Goal: Task Accomplishment & Management: Complete application form

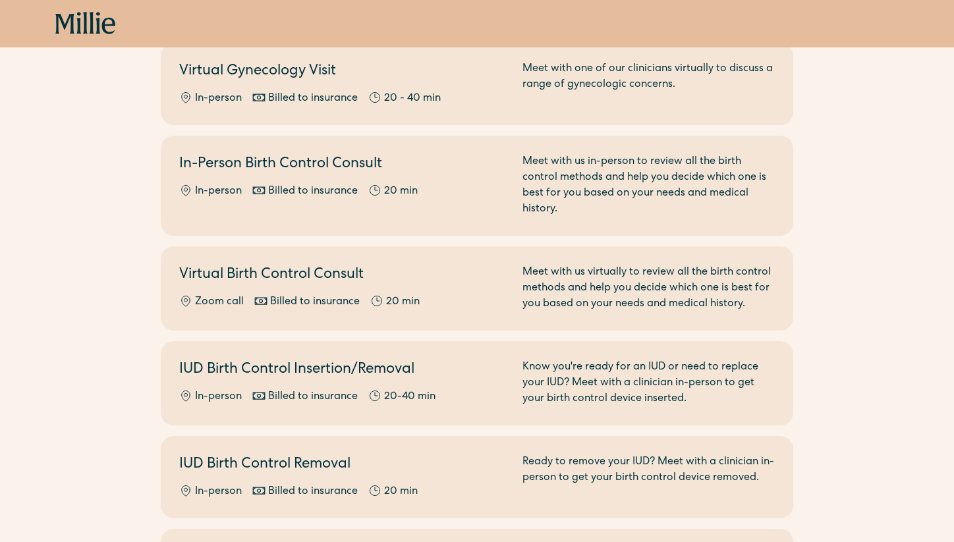
scroll to position [418, 0]
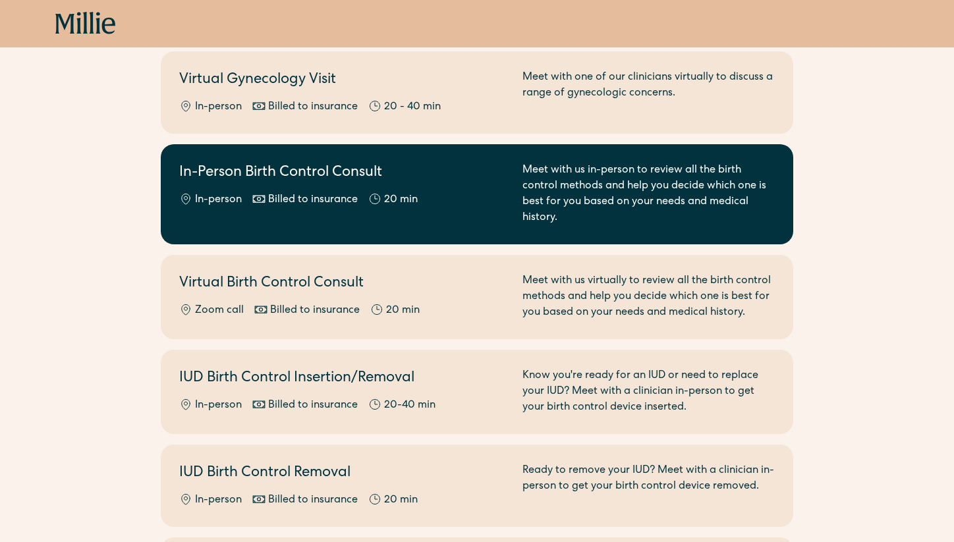
click at [480, 174] on div "In-Person Birth Control Consult In-person Billed to insurance 20 min" at bounding box center [342, 194] width 327 height 63
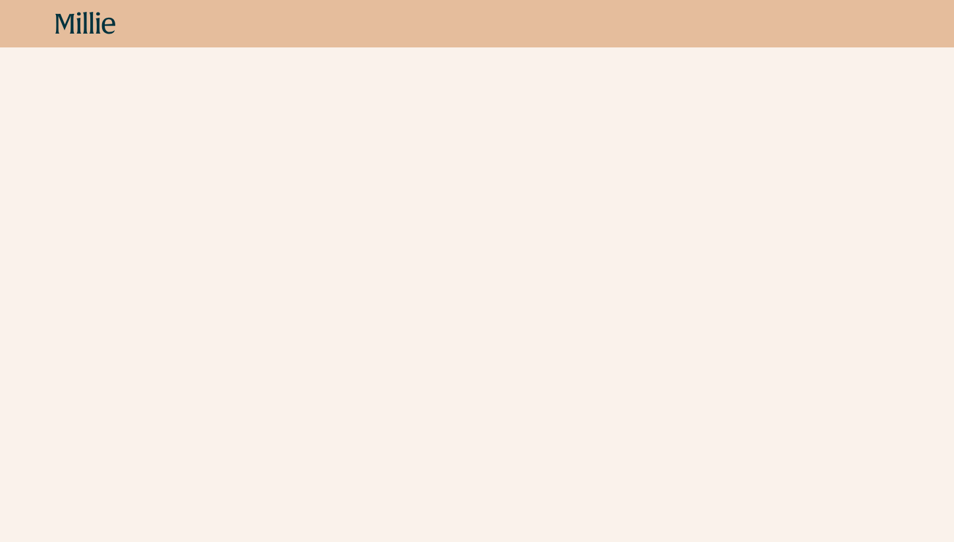
scroll to position [273, 0]
click at [854, 270] on div "Schedule your appointment This below only shows on maternity + location Materni…" at bounding box center [477, 163] width 954 height 662
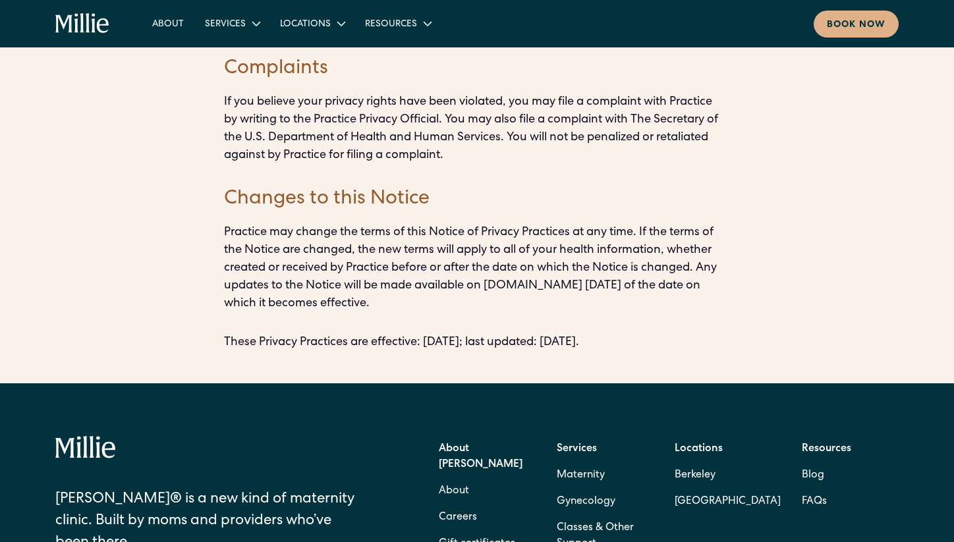
scroll to position [3992, 0]
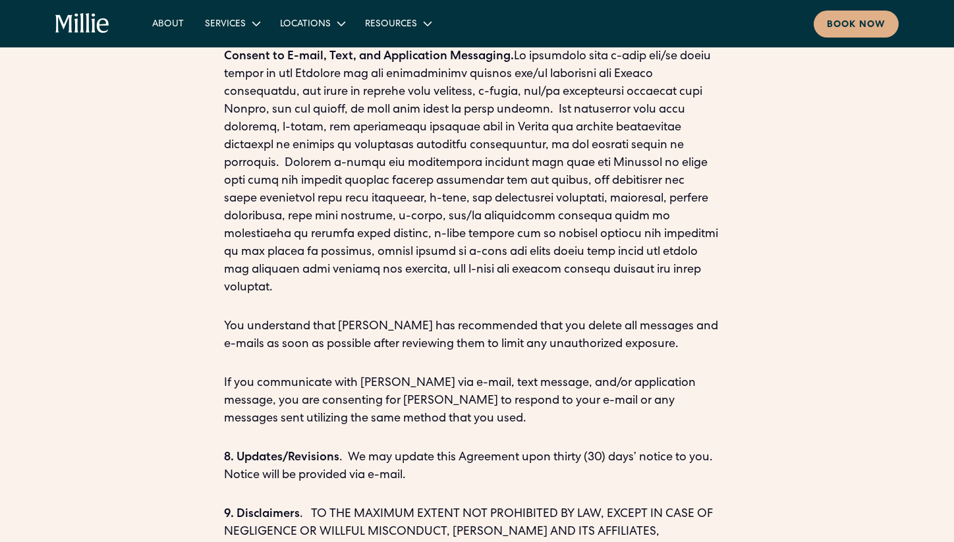
scroll to position [1802, 0]
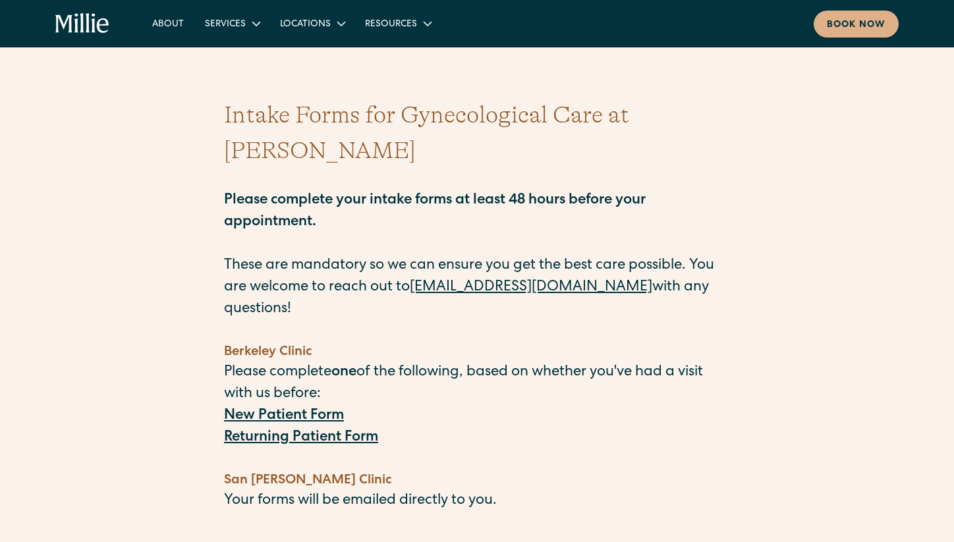
click at [310, 409] on strong "New Patient Form" at bounding box center [284, 416] width 120 height 14
